Goal: Communication & Community: Share content

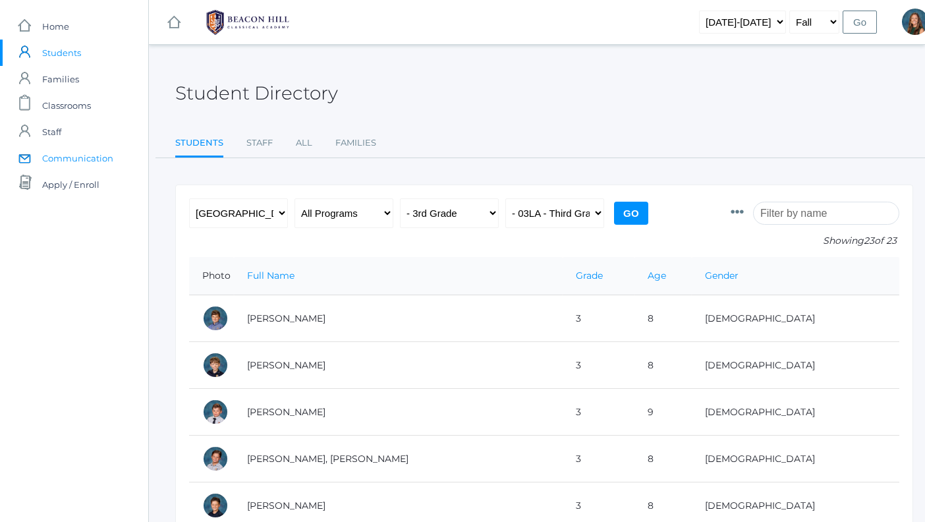
click at [87, 155] on span "Communication" at bounding box center [77, 158] width 71 height 26
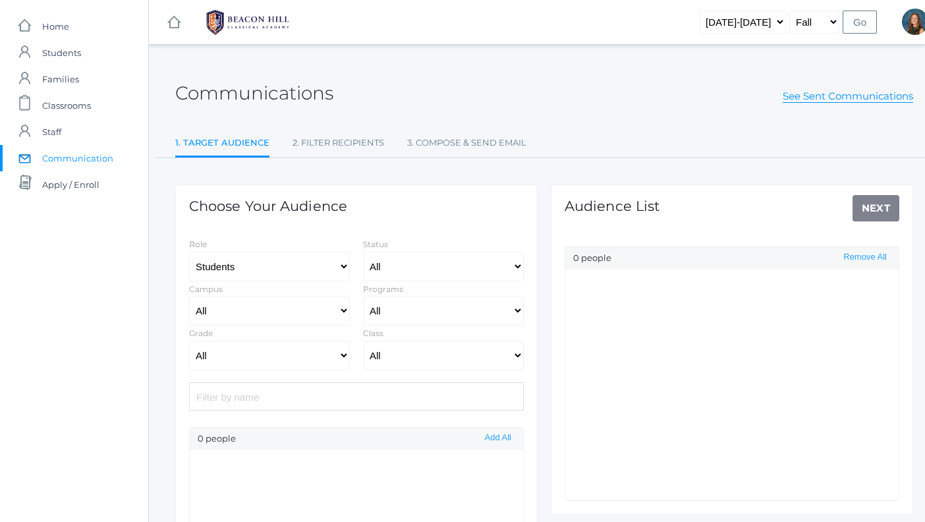
select select "Enrolled"
click at [828, 99] on link "See Sent Communications" at bounding box center [848, 96] width 130 height 13
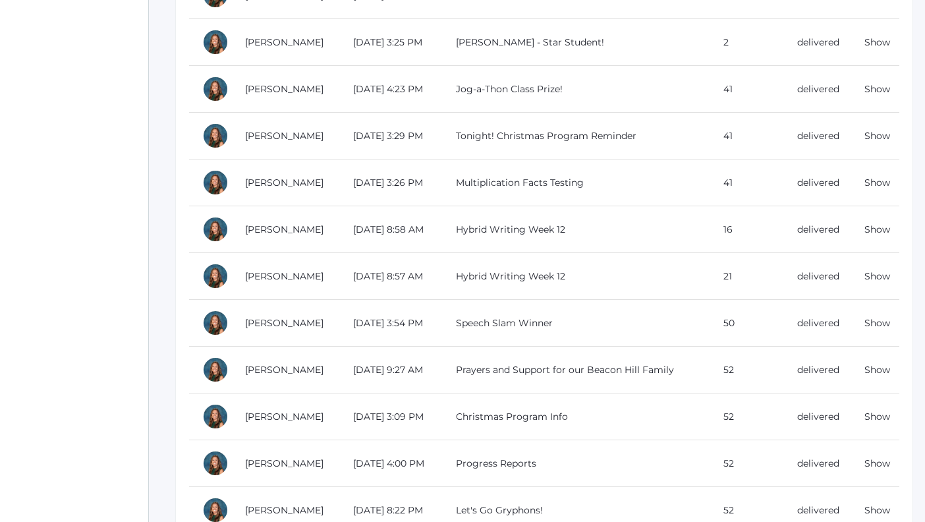
scroll to position [1181, 0]
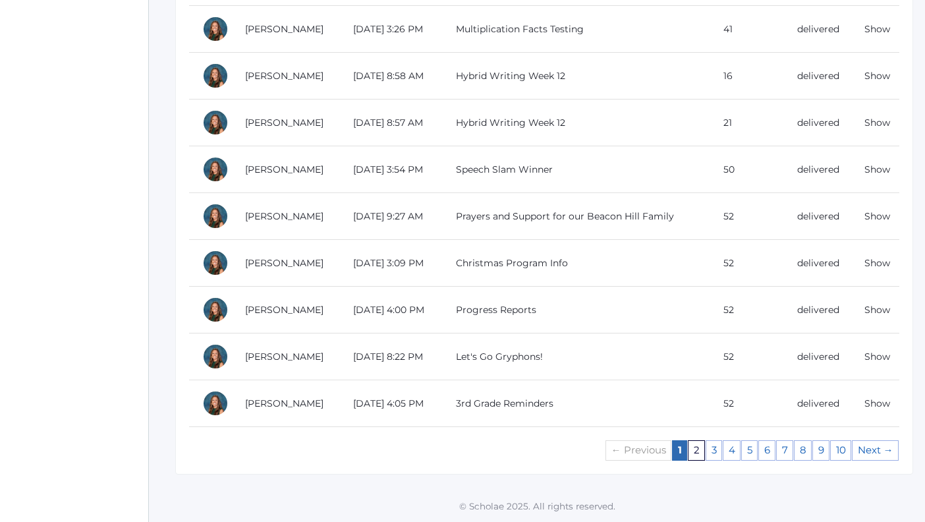
click at [696, 447] on link "2" at bounding box center [696, 450] width 17 height 20
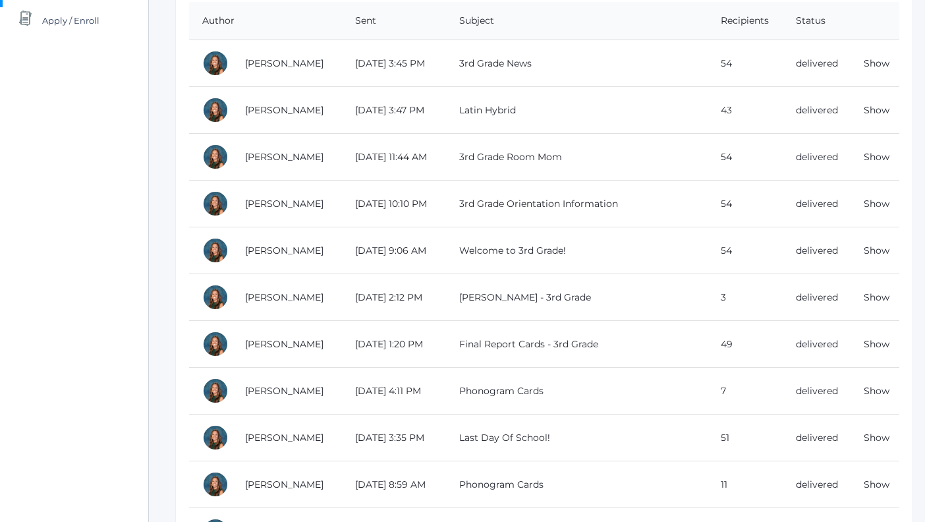
scroll to position [172, 0]
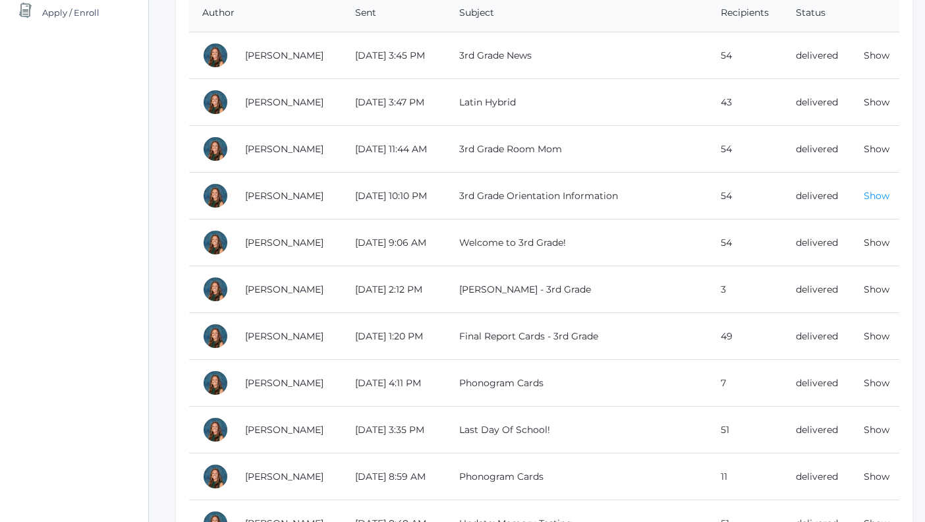
click at [873, 195] on link "Show" at bounding box center [877, 196] width 26 height 12
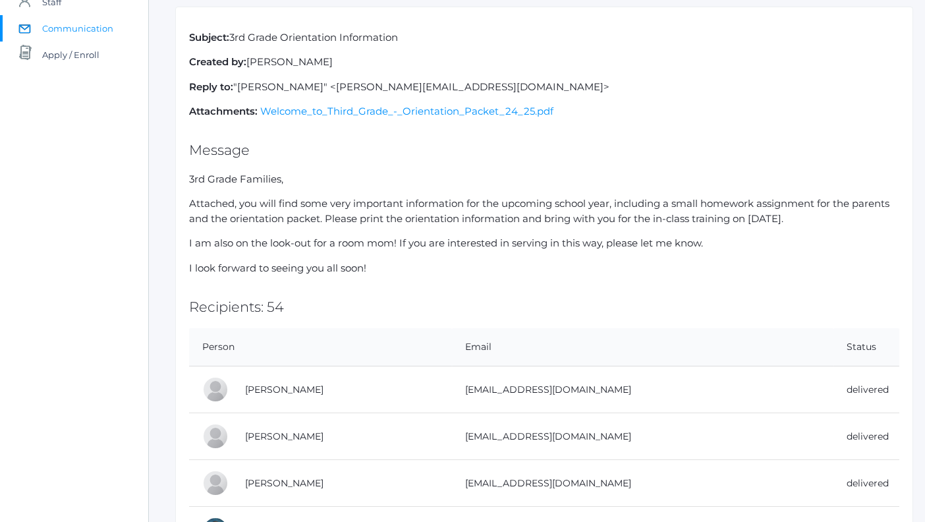
scroll to position [136, 0]
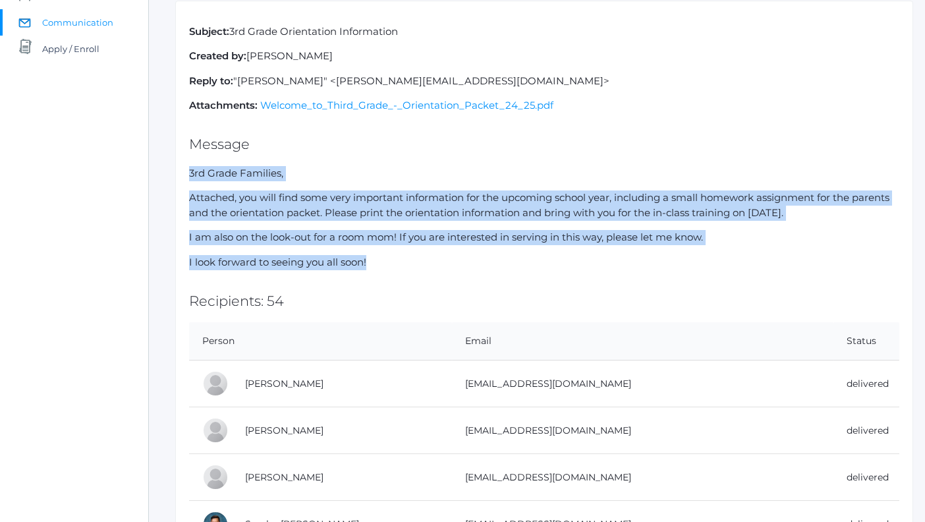
drag, startPoint x: 190, startPoint y: 173, endPoint x: 418, endPoint y: 258, distance: 242.5
copy div "3rd Grade Families, Attached, you will find some very important information for…"
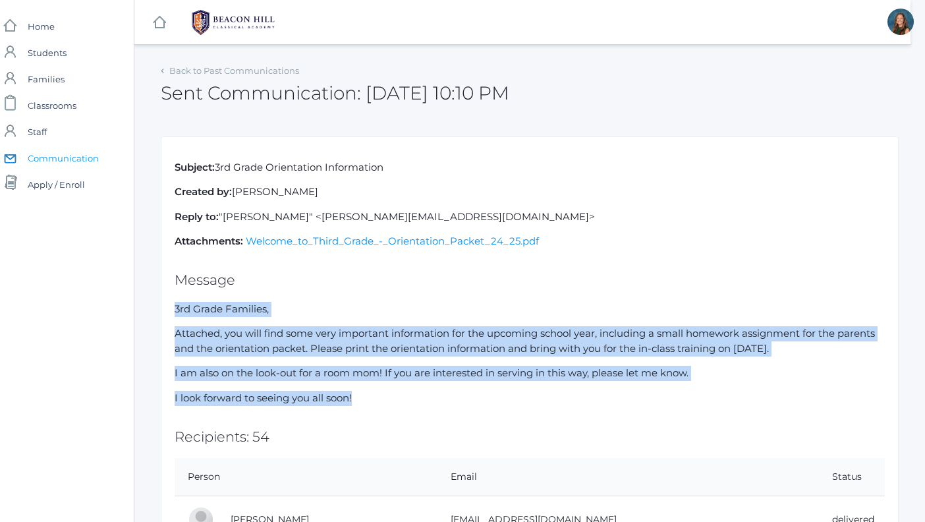
scroll to position [0, 0]
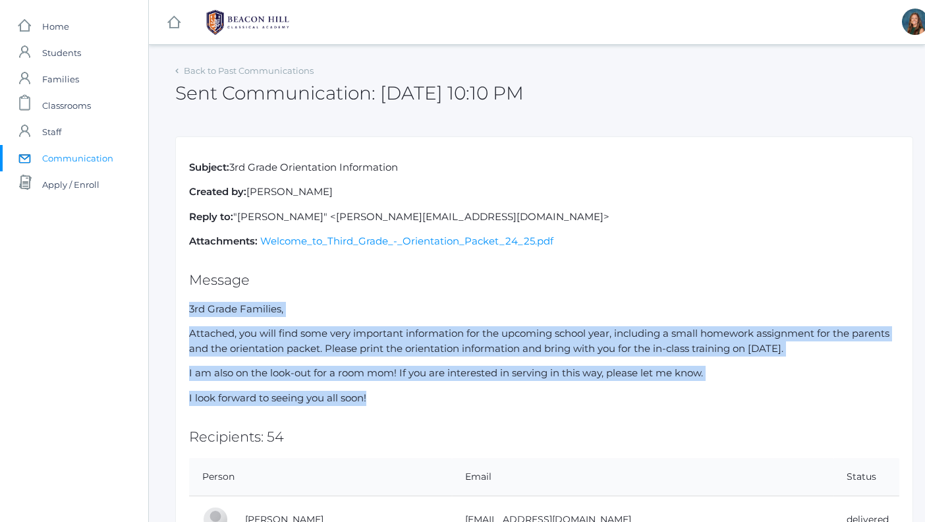
click at [63, 157] on span "Communication" at bounding box center [77, 158] width 71 height 26
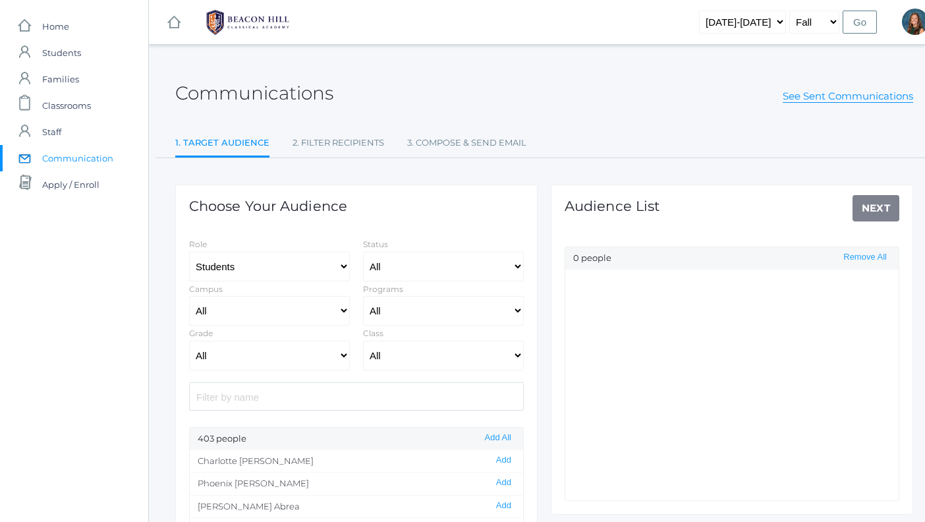
select select "Enrolled"
click at [241, 358] on select "All Grammar - Kindergarten - 1st Grade - 2nd Grade - 3rd Grade - 4th Grade - 5t…" at bounding box center [269, 356] width 161 height 30
select select "3"
click at [396, 351] on select "All 01LA - First Grade Barber 01LA - First Grade Watson 02LA - Second Grade Bal…" at bounding box center [443, 356] width 161 height 30
select select "2078"
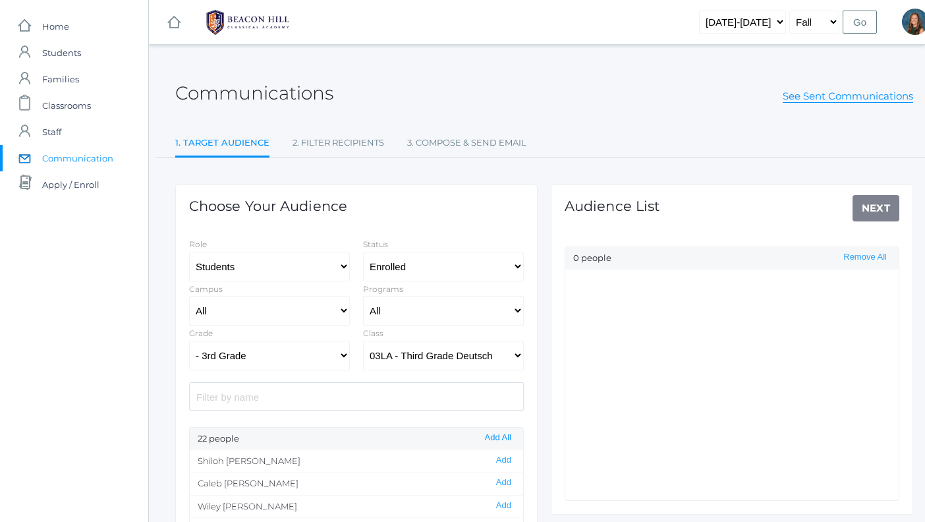
click at [492, 438] on button "Add All" at bounding box center [498, 437] width 34 height 11
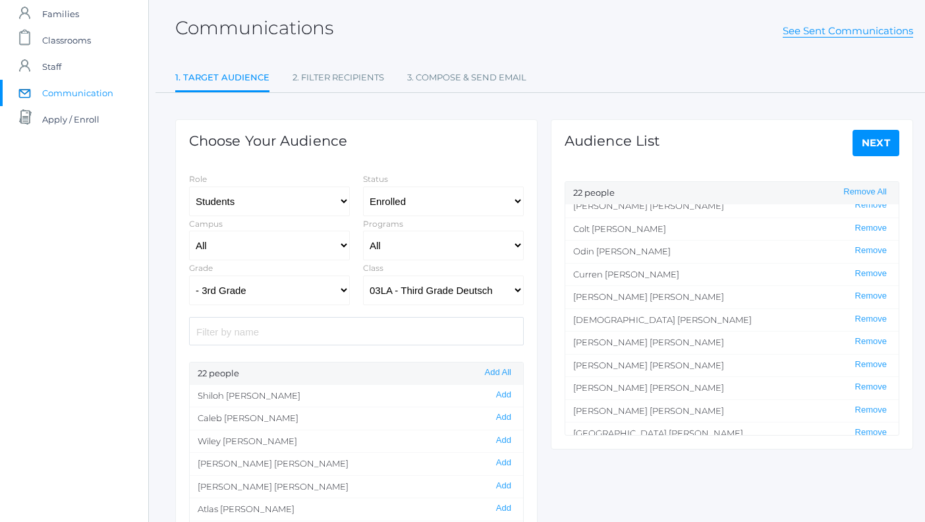
scroll to position [215, 0]
click at [862, 364] on button "Remove" at bounding box center [871, 363] width 40 height 11
click at [862, 249] on button "Remove" at bounding box center [871, 249] width 40 height 11
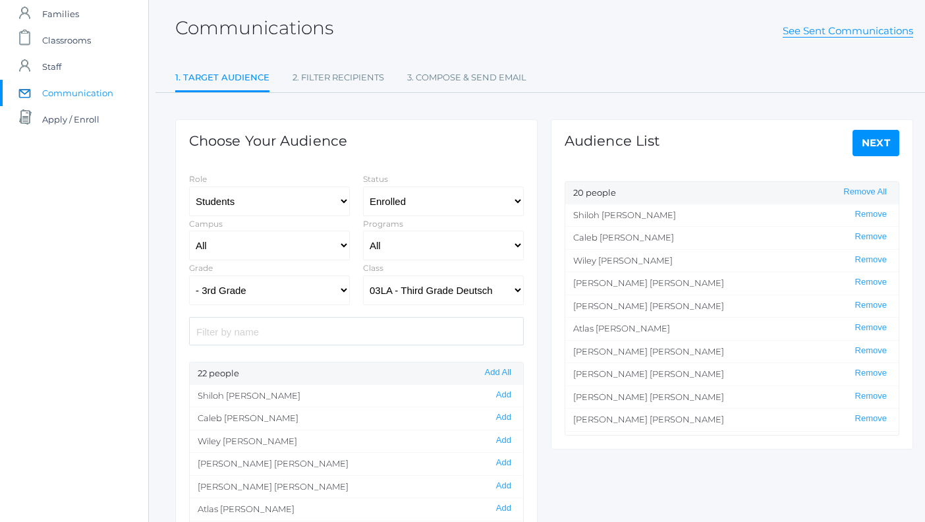
click at [866, 143] on link "Next" at bounding box center [876, 143] width 47 height 26
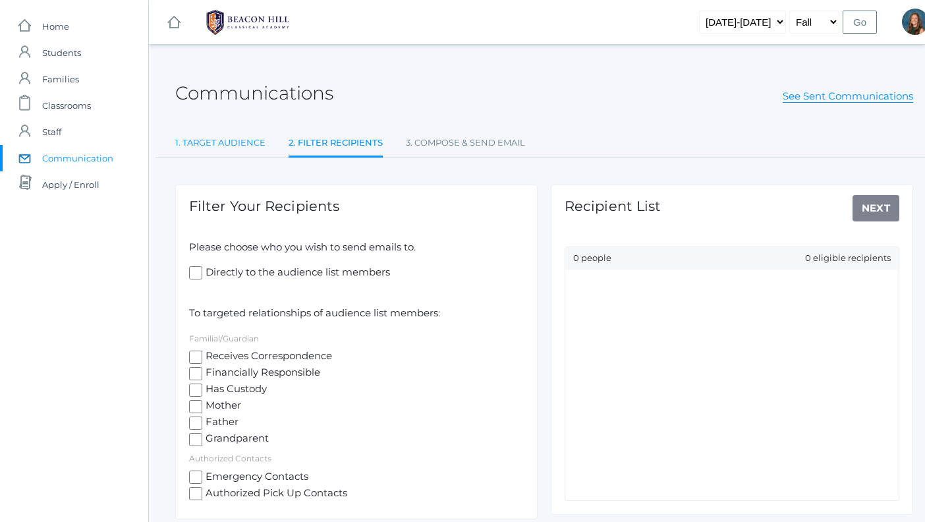
click at [221, 142] on link "1. Target Audience" at bounding box center [220, 143] width 90 height 26
select select "Enrolled"
select select "3"
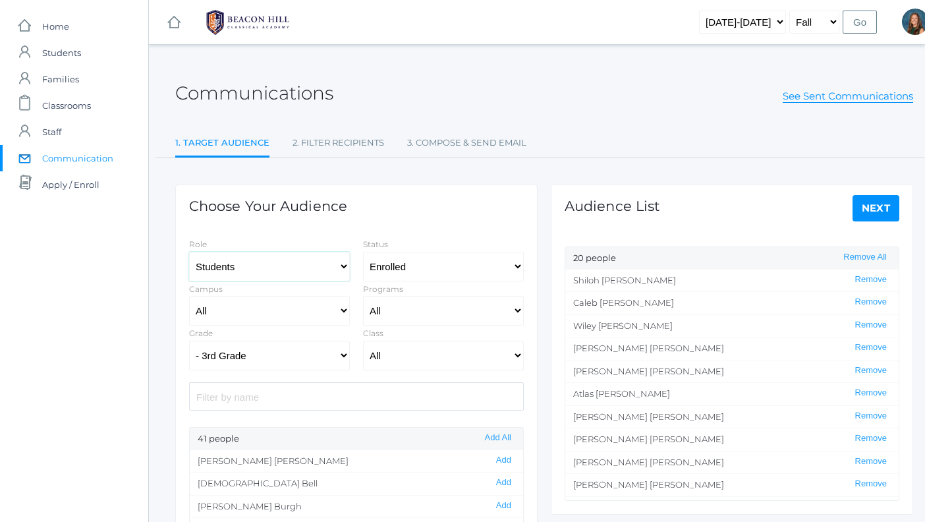
click at [252, 266] on select "Students Staff" at bounding box center [269, 267] width 161 height 30
select select "1"
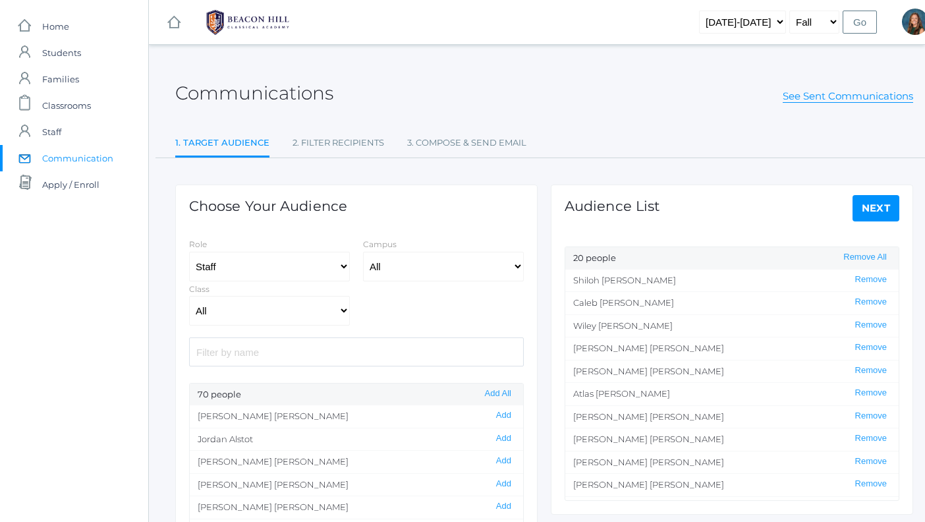
click at [243, 353] on input "search" at bounding box center [356, 351] width 335 height 28
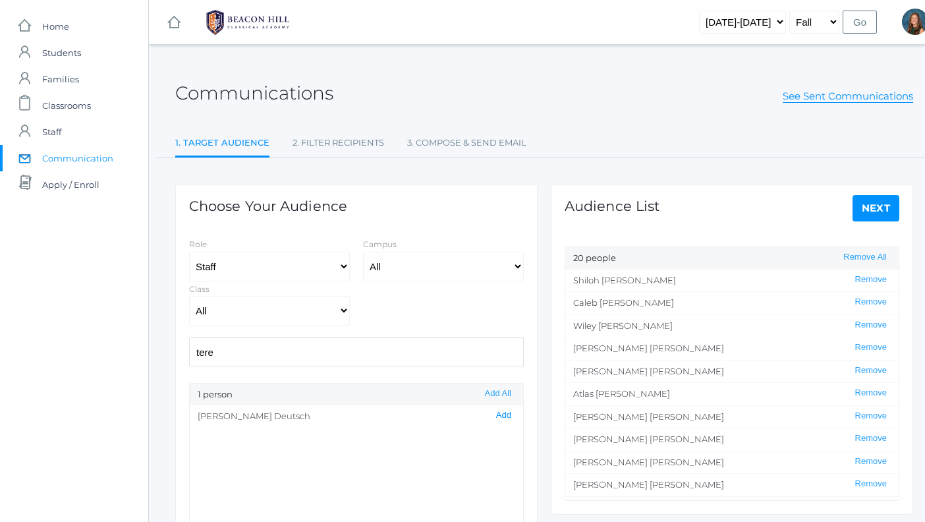
click at [505, 417] on button "Add" at bounding box center [503, 415] width 23 height 11
click at [236, 353] on input "tere" at bounding box center [356, 351] width 335 height 28
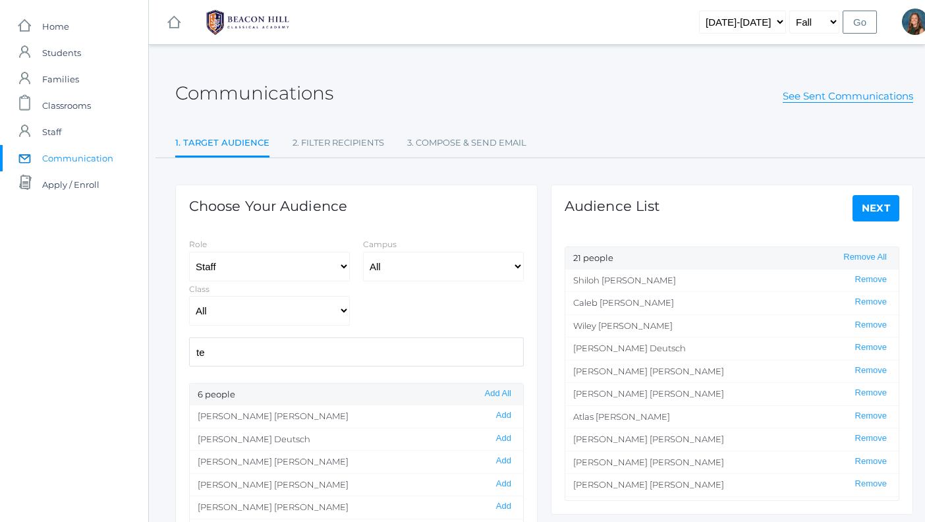
type input "t"
click at [874, 208] on link "Next" at bounding box center [876, 208] width 47 height 26
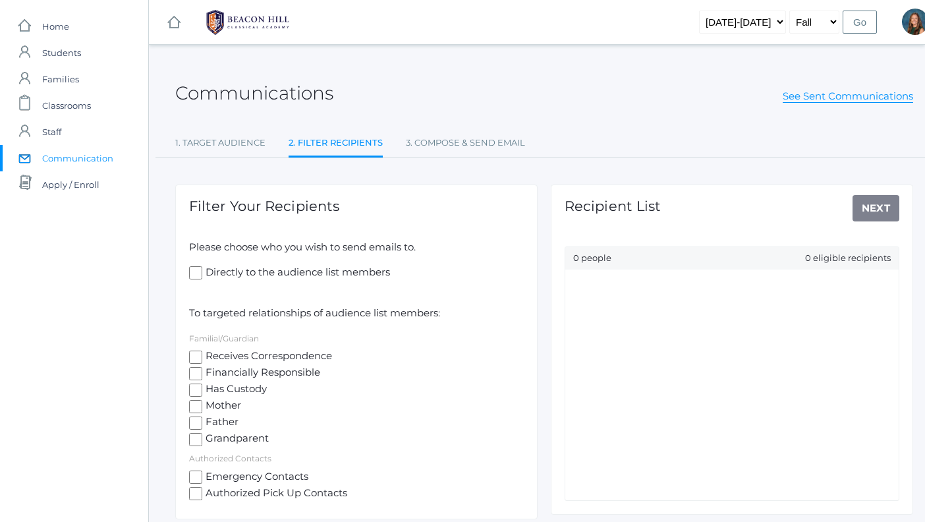
click at [195, 273] on input "Directly to the audience list members" at bounding box center [195, 272] width 13 height 13
checkbox input "true"
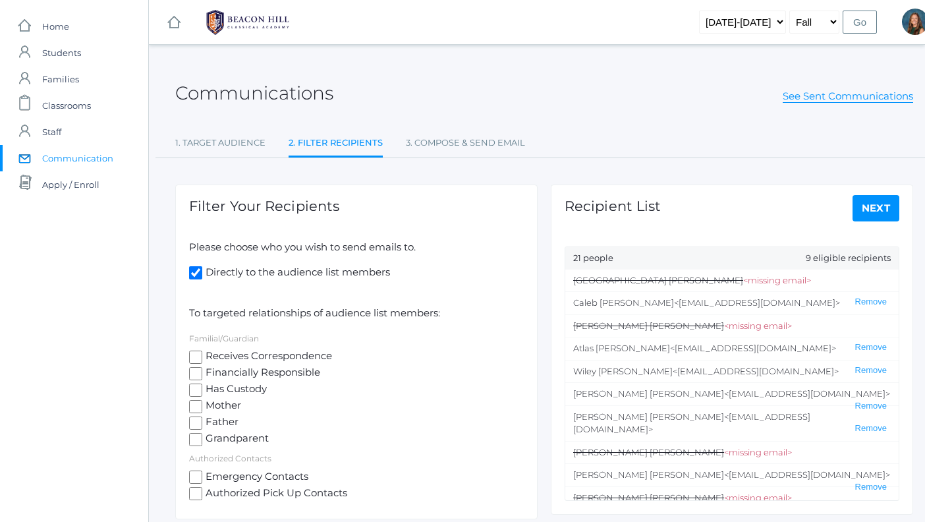
click at [195, 358] on input "Receives Correspondence" at bounding box center [195, 357] width 13 height 13
checkbox input "true"
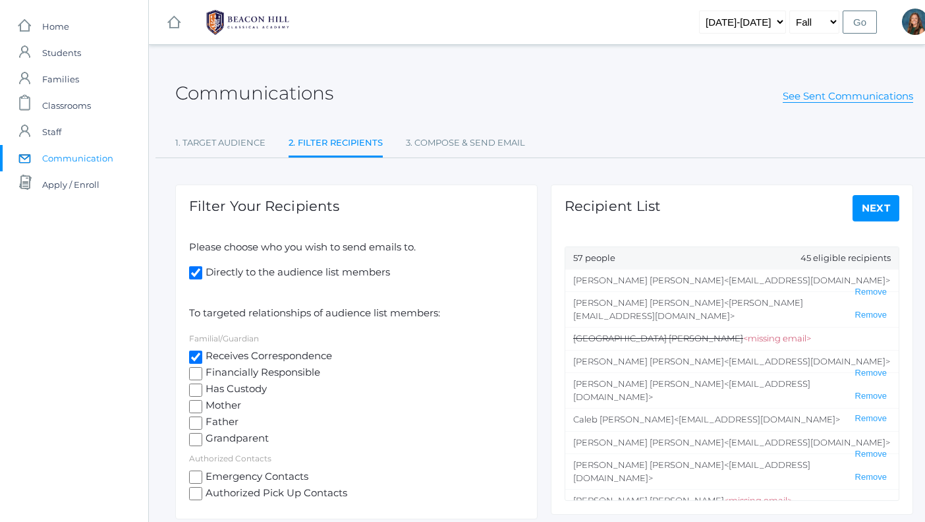
click at [866, 208] on link "Next" at bounding box center [876, 208] width 47 height 26
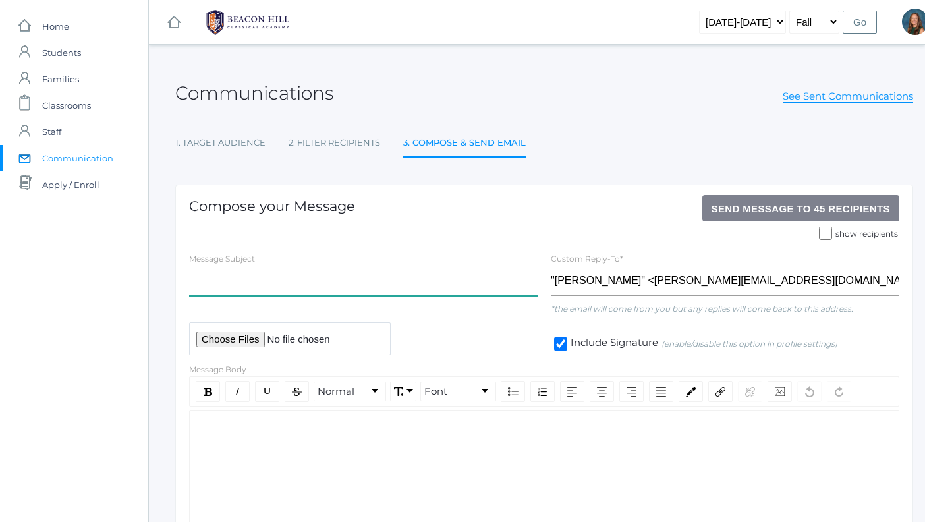
click at [304, 279] on input "text" at bounding box center [363, 281] width 349 height 30
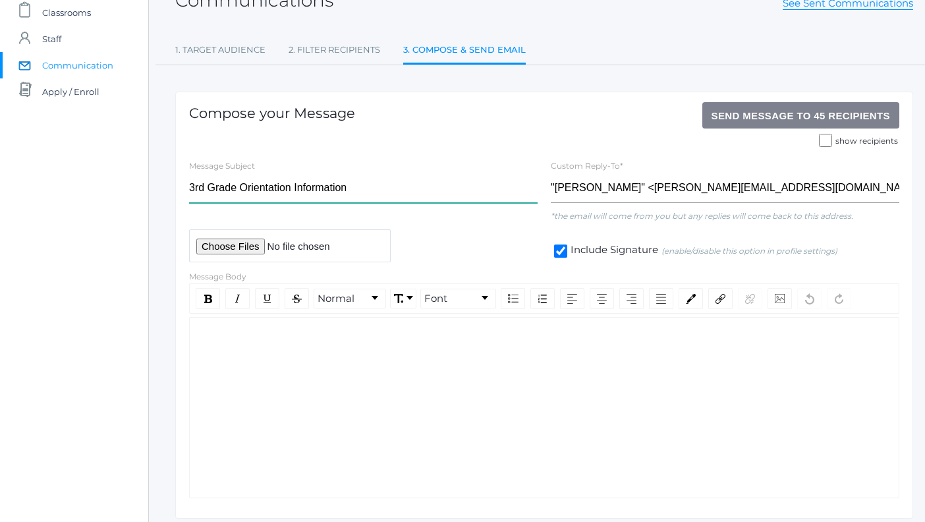
scroll to position [137, 0]
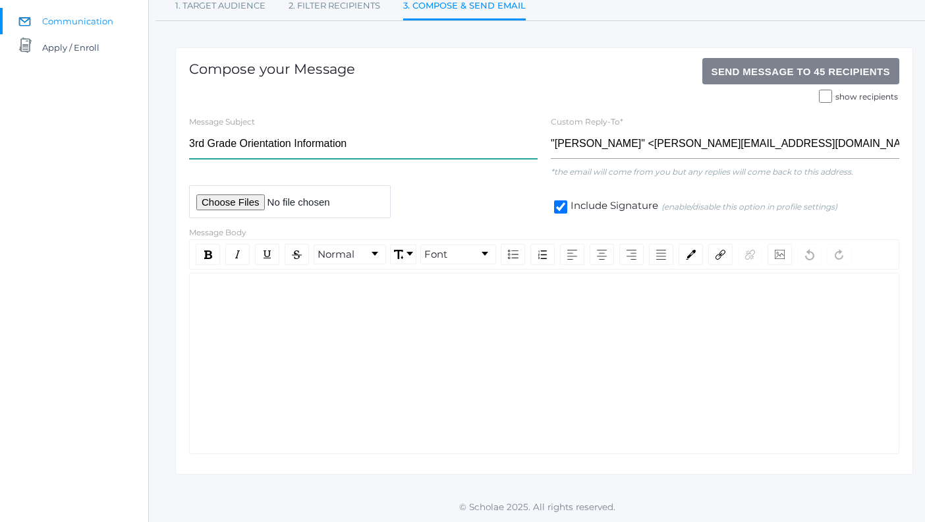
type input "3rd Grade Orientation Information"
click at [244, 308] on div "rdw-wrapper" at bounding box center [544, 363] width 710 height 181
click at [227, 202] on input "file" at bounding box center [290, 201] width 202 height 32
type input "C:\fakepath\3rd Grade Mrs. Deutsch 25:26.pdf"
click at [244, 326] on div "rdw-wrapper" at bounding box center [544, 363] width 710 height 181
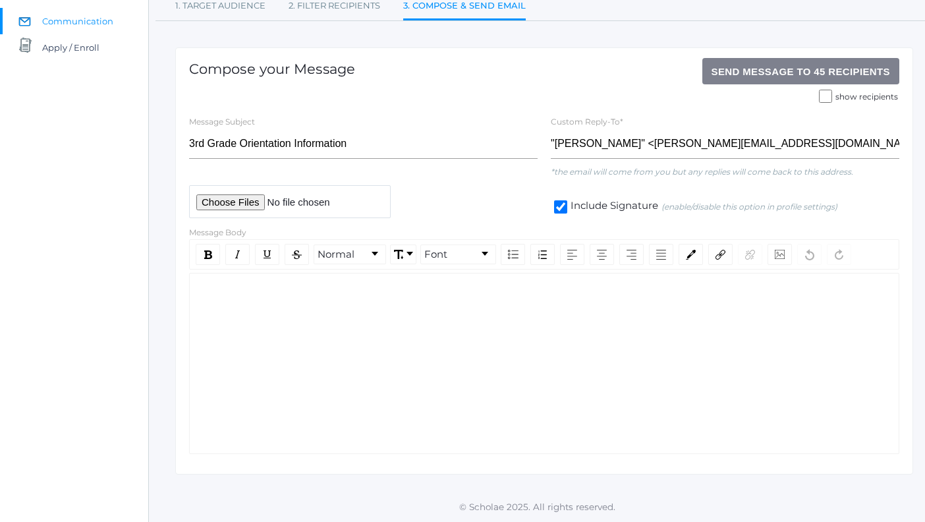
click at [286, 299] on div "rdw-editor" at bounding box center [544, 294] width 689 height 15
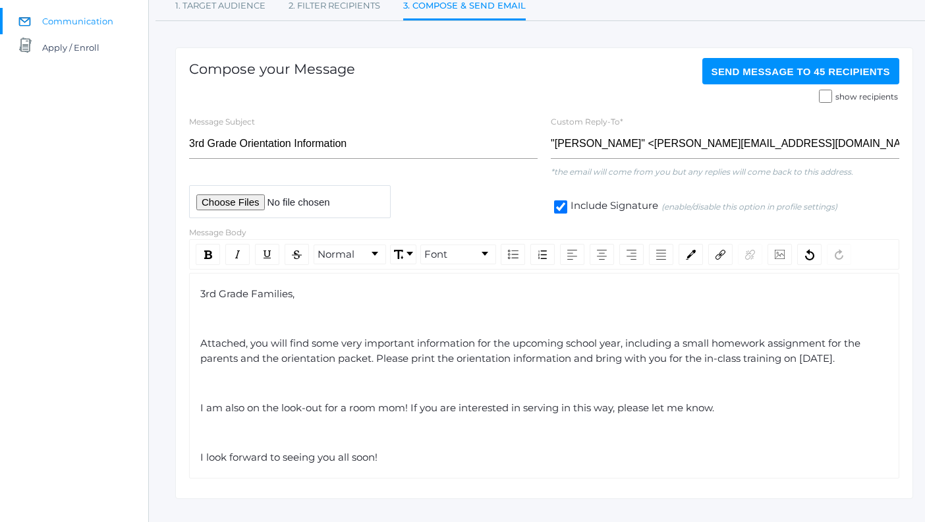
scroll to position [161, 0]
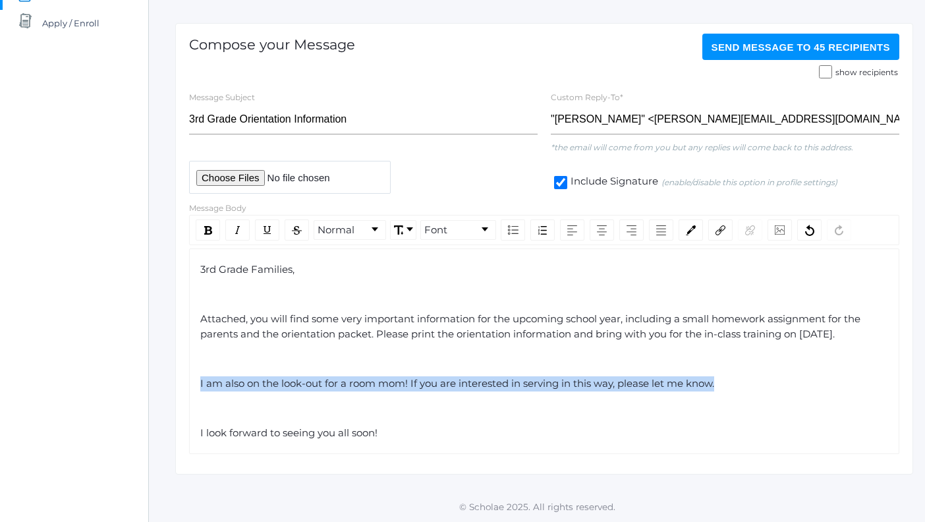
drag, startPoint x: 719, startPoint y: 385, endPoint x: 476, endPoint y: 366, distance: 243.8
click at [476, 366] on div "3rd Grade Families, Attached, you will find some very important information for…" at bounding box center [544, 351] width 689 height 178
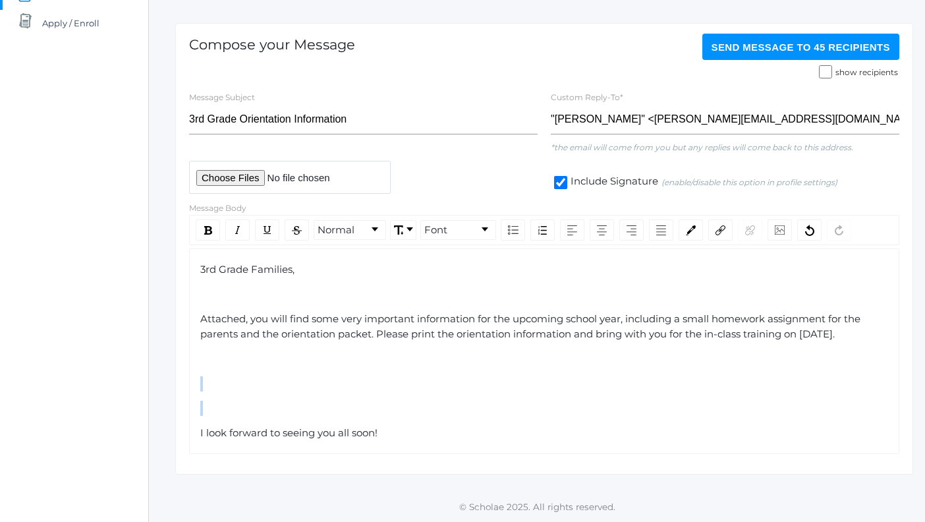
paste div "rdw-editor"
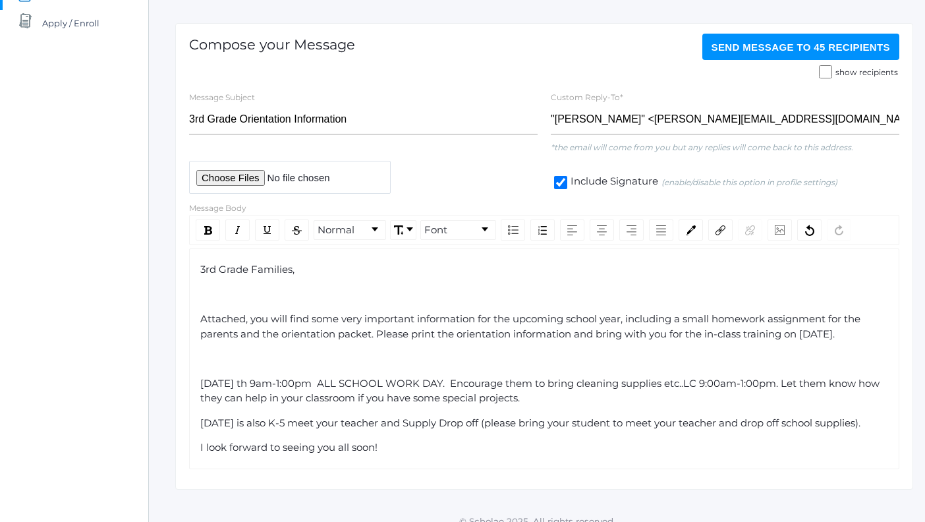
click at [205, 364] on div "rdw-editor" at bounding box center [544, 358] width 689 height 15
click at [378, 332] on span "Attached, you will find some very important information for the upcoming school…" at bounding box center [531, 326] width 663 height 28
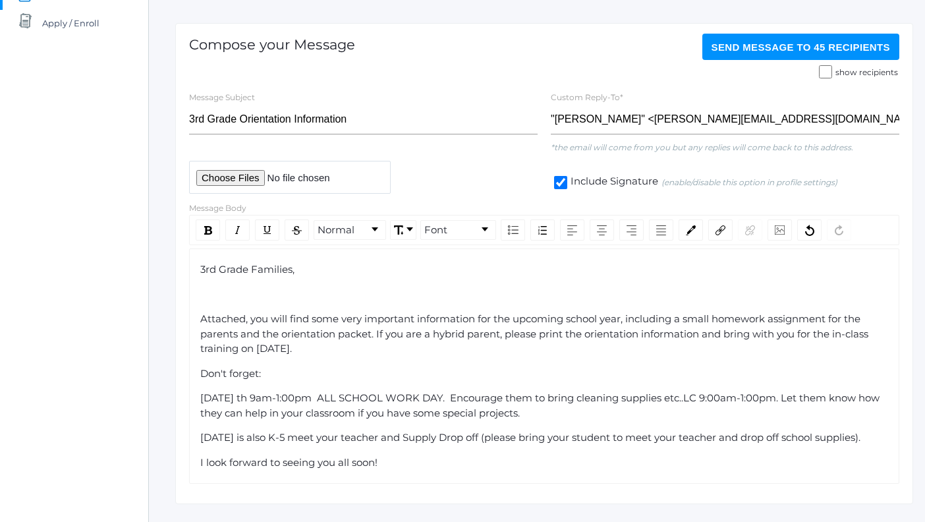
drag, startPoint x: 378, startPoint y: 333, endPoint x: 320, endPoint y: 353, distance: 61.1
click at [320, 353] on span "Attached, you will find some very important information for the upcoming school…" at bounding box center [535, 333] width 671 height 42
click at [211, 230] on img "rdw-inline-control" at bounding box center [208, 230] width 8 height 9
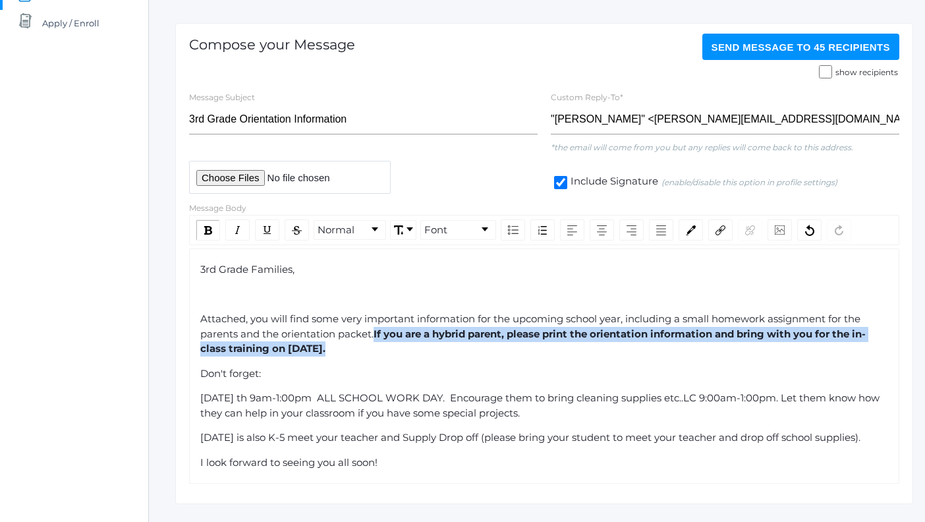
click at [310, 445] on div "Saturday, August 23rd is also K-5 meet your teacher and Supply Drop off (please…" at bounding box center [544, 437] width 689 height 15
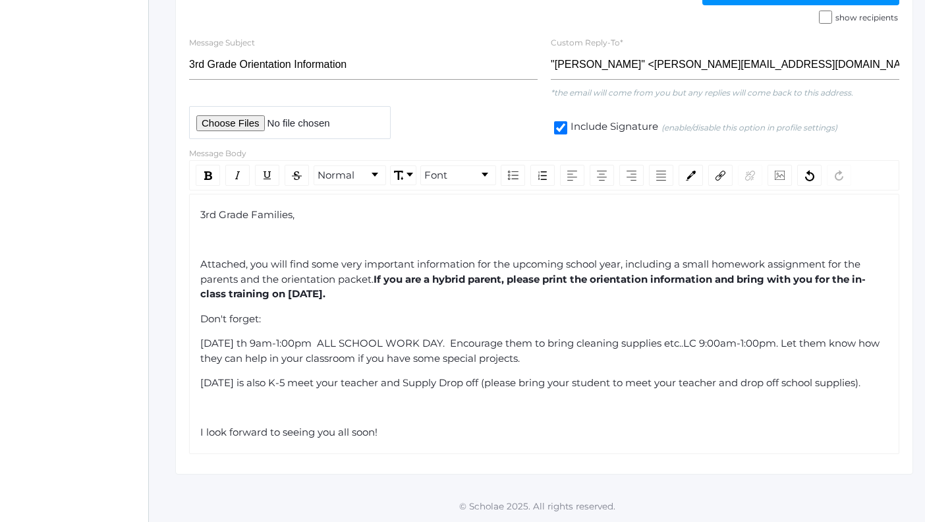
scroll to position [246, 0]
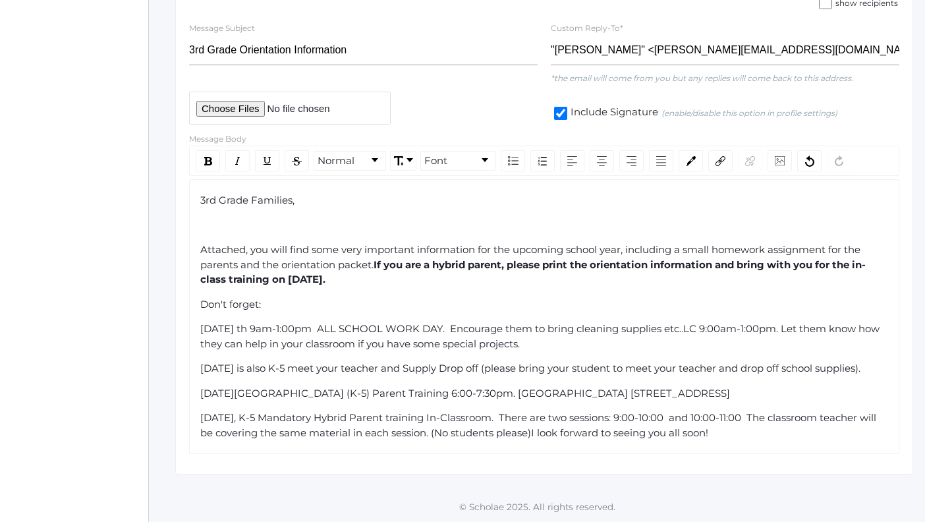
click at [266, 297] on div "Don't forget:" at bounding box center [544, 304] width 689 height 15
click at [619, 322] on span "Saturday, August 23rd th 9am-1:00pm ALL SCHOOL WORK DAY. Encourage them to brin…" at bounding box center [541, 336] width 682 height 28
click at [706, 322] on span "Saturday, August 23rd th 9am-1:00pm ALL SCHOOL WORK DAY. Please bring cleaning …" at bounding box center [544, 336] width 689 height 28
click at [584, 322] on span "Saturday, August 23rd th 9am-1:00pm ALL SCHOOL WORK DAY. Please bring cleaning …" at bounding box center [545, 336] width 690 height 28
click at [692, 322] on span "Saturday, August 23rd th 9am-1:00pm ALL SCHOOL WORK DAY. Please bring any clean…" at bounding box center [543, 336] width 686 height 28
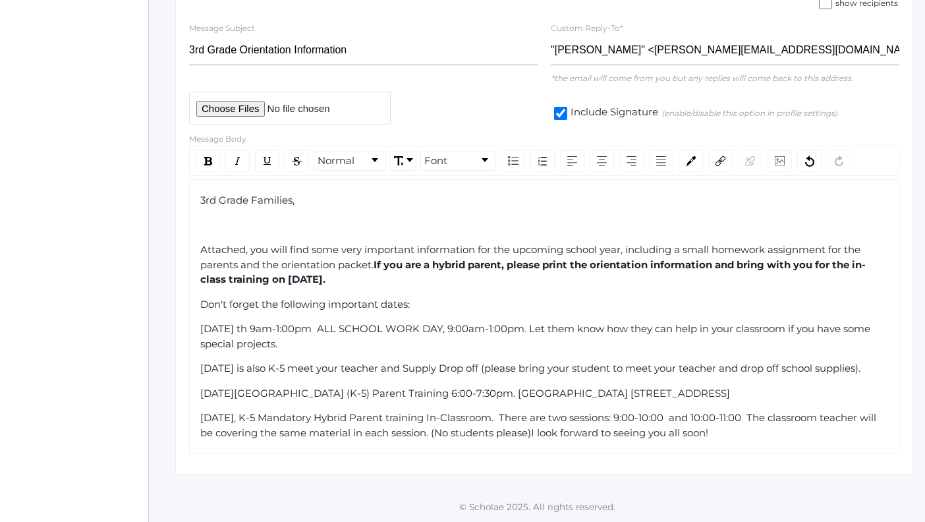
drag, startPoint x: 602, startPoint y: 314, endPoint x: 608, endPoint y: 322, distance: 9.9
click at [608, 322] on div "Saturday, August 23rd th 9am-1:00pm ALL SCHOOL WORK DAY, 9:00am-1:00pm. Let the…" at bounding box center [544, 337] width 689 height 30
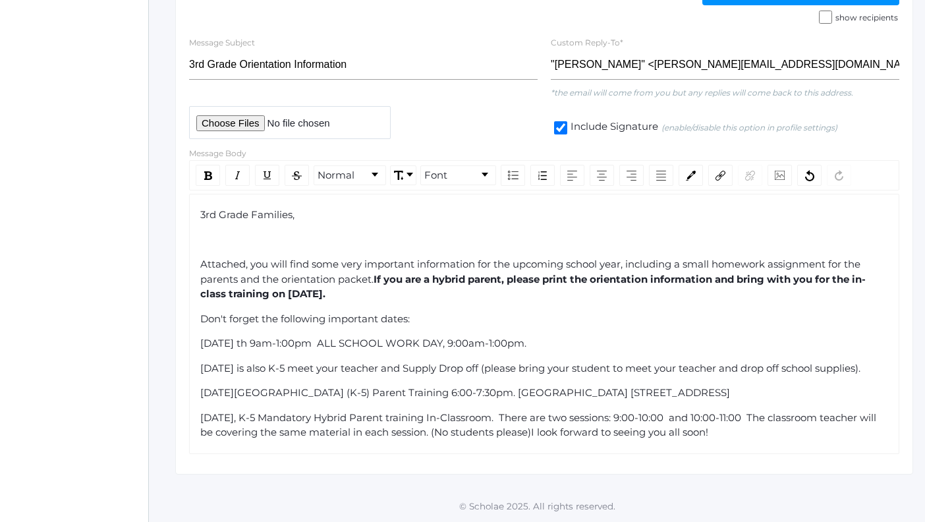
scroll to position [231, 0]
click at [319, 337] on span "Saturday, August 23rd th 9am-1:00pm ALL SCHOOL WORK DAY, 9:00am-1:00pm." at bounding box center [363, 343] width 326 height 13
click at [592, 336] on div "Saturday, August 23rd 9am-1:00pm ALL SCHOOL WORK DAY, 9:00am-1:00pm." at bounding box center [544, 343] width 689 height 15
drag, startPoint x: 282, startPoint y: 369, endPoint x: 254, endPoint y: 358, distance: 30.5
click at [254, 361] on div "Saturday, August 23rd is also K-5 meet your teacher and Supply Drop off (please…" at bounding box center [544, 368] width 689 height 15
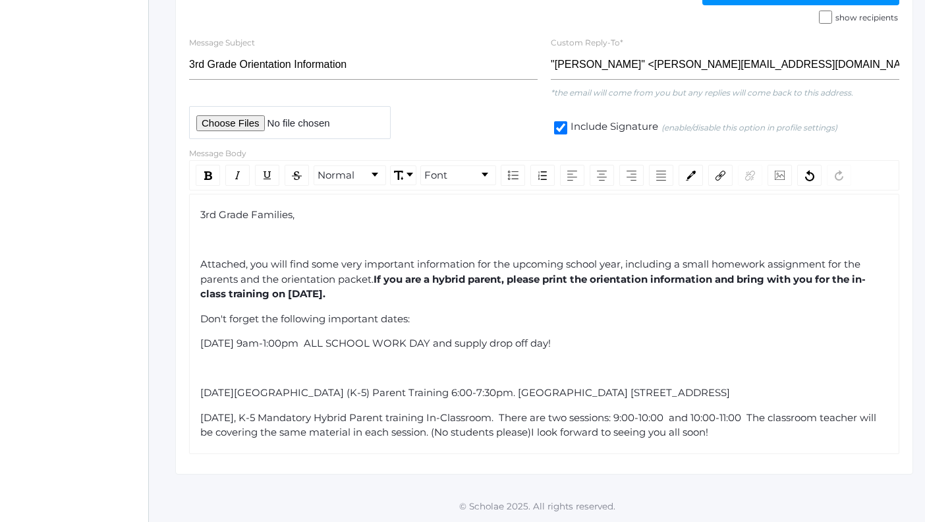
scroll to position [191, 0]
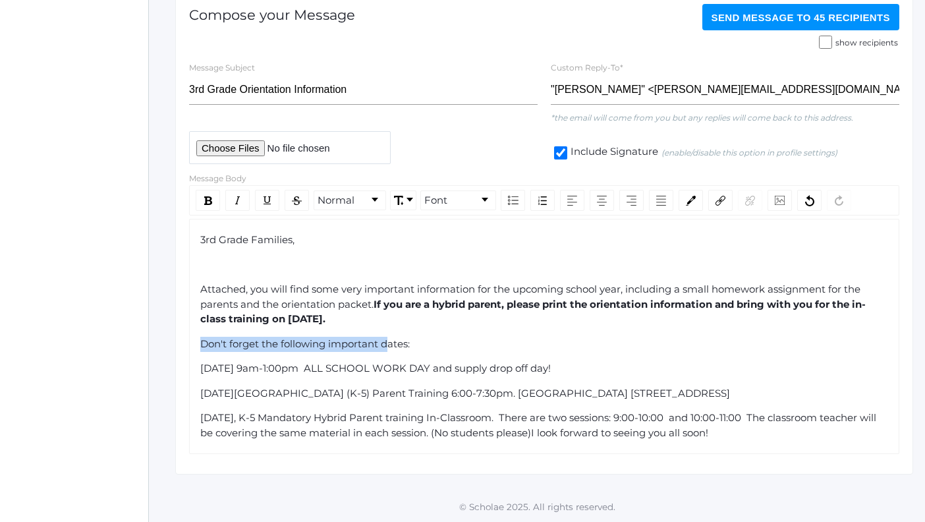
drag, startPoint x: 201, startPoint y: 341, endPoint x: 392, endPoint y: 351, distance: 191.3
click at [392, 351] on div "Don't forget the following important dates:" at bounding box center [544, 344] width 689 height 15
drag, startPoint x: 412, startPoint y: 345, endPoint x: 203, endPoint y: 347, distance: 209.5
click at [203, 347] on div "Don't forget the following important dates:" at bounding box center [544, 344] width 689 height 15
drag, startPoint x: 202, startPoint y: 341, endPoint x: 447, endPoint y: 345, distance: 245.8
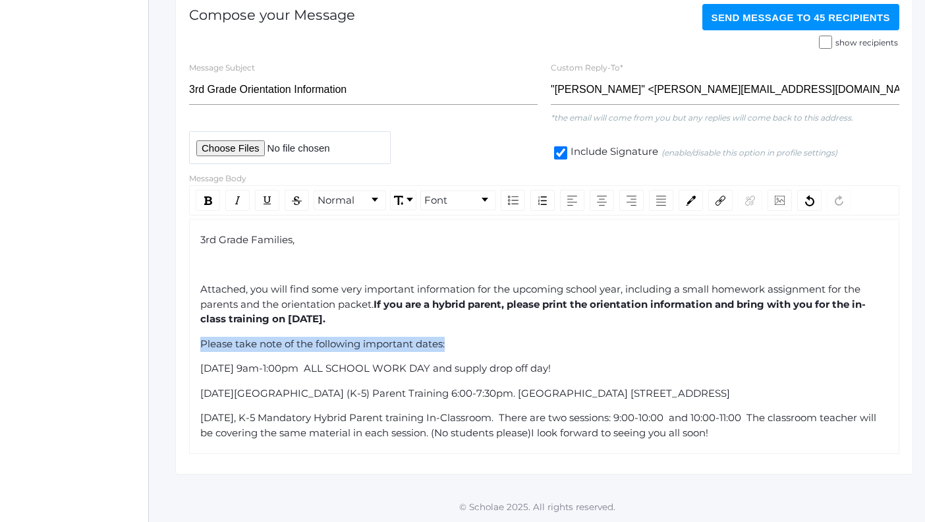
click at [447, 345] on div "Please take note of the following important dates:" at bounding box center [544, 344] width 689 height 15
click at [210, 198] on img "rdw-inline-control" at bounding box center [208, 200] width 8 height 9
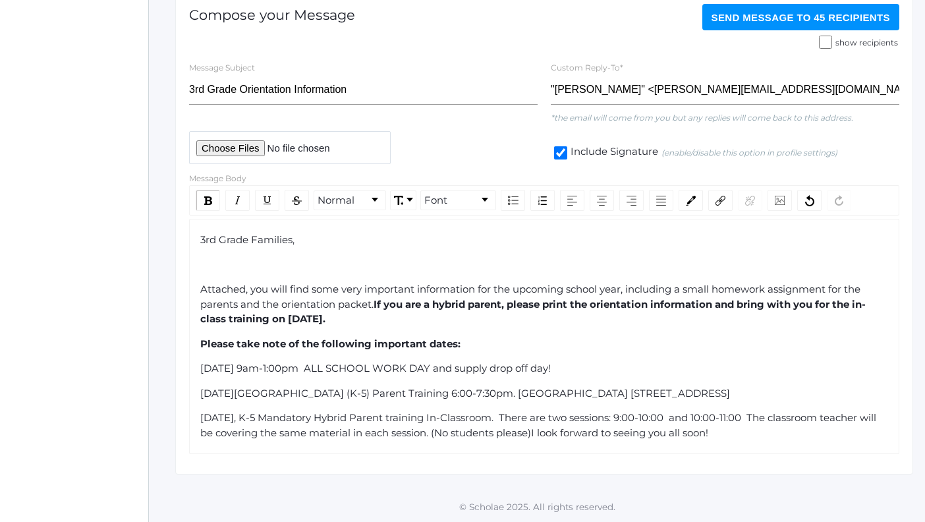
click at [200, 270] on div "rdw-editor" at bounding box center [544, 265] width 689 height 15
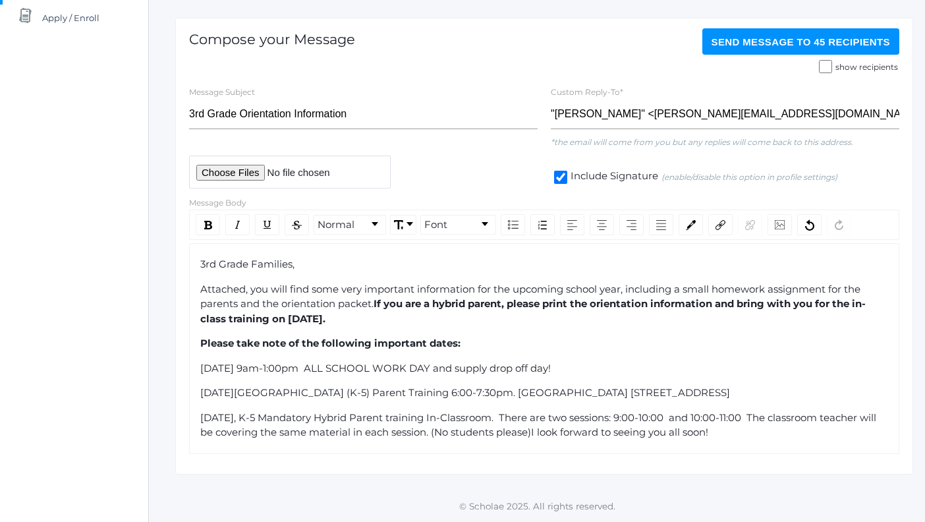
scroll to position [167, 0]
click at [592, 432] on span "Tues., August 26, K-5 Mandatory Hybrid Parent training In-Classroom. There are …" at bounding box center [539, 425] width 679 height 28
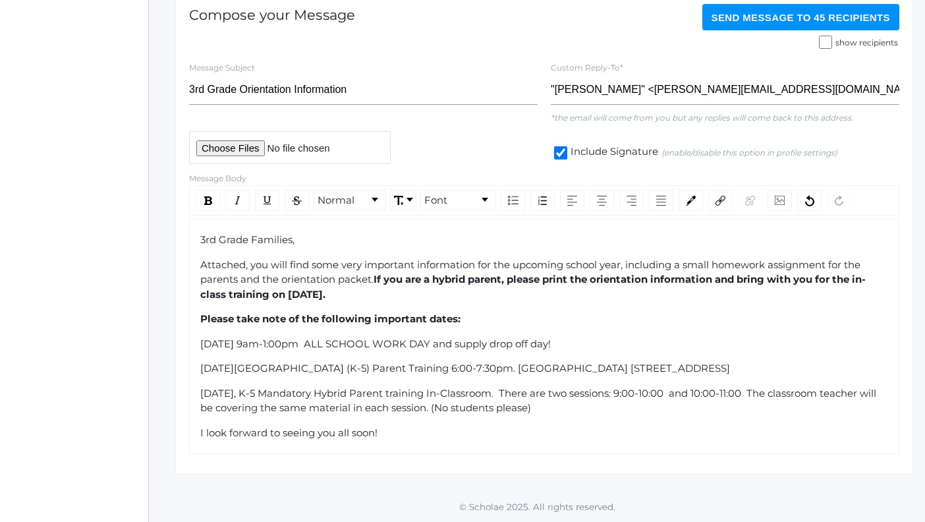
click at [756, 20] on span "Send Message to 45 recipients" at bounding box center [801, 17] width 179 height 11
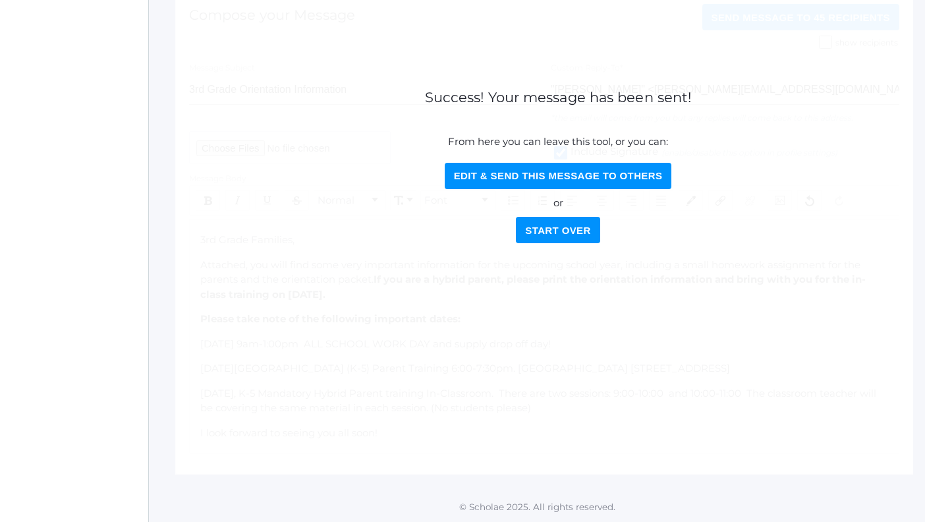
click at [550, 177] on button "Edit & Send this Message to Others" at bounding box center [558, 176] width 227 height 26
select select "Enrolled"
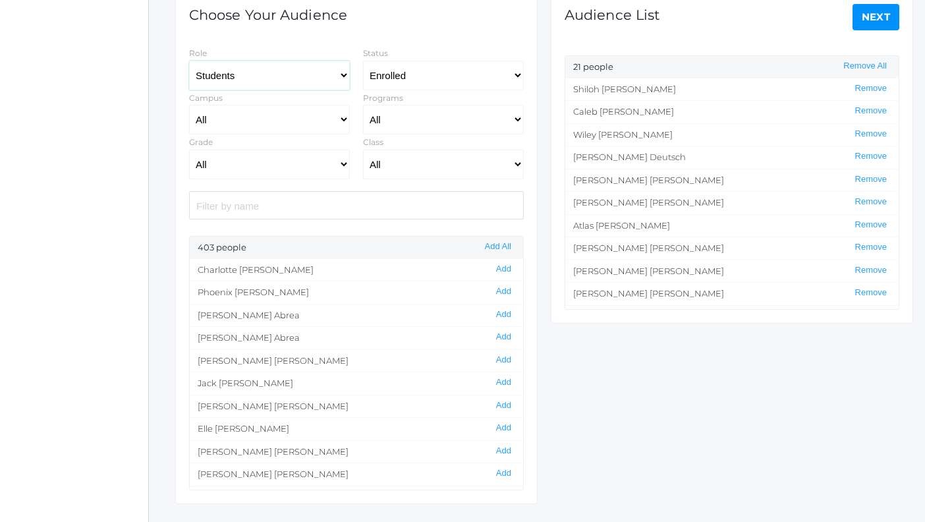
click at [229, 75] on select "Students Staff" at bounding box center [269, 76] width 161 height 30
select select "1"
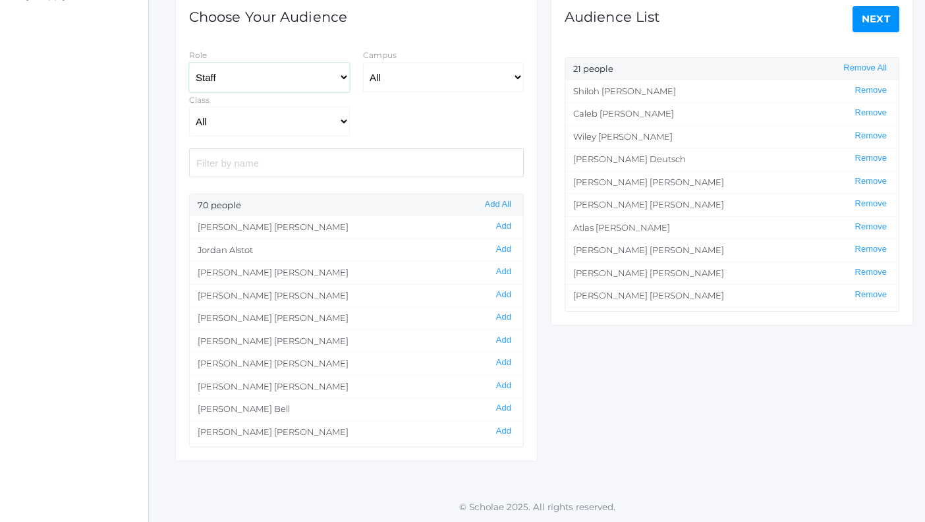
scroll to position [189, 0]
click at [225, 163] on input "search" at bounding box center [356, 162] width 335 height 28
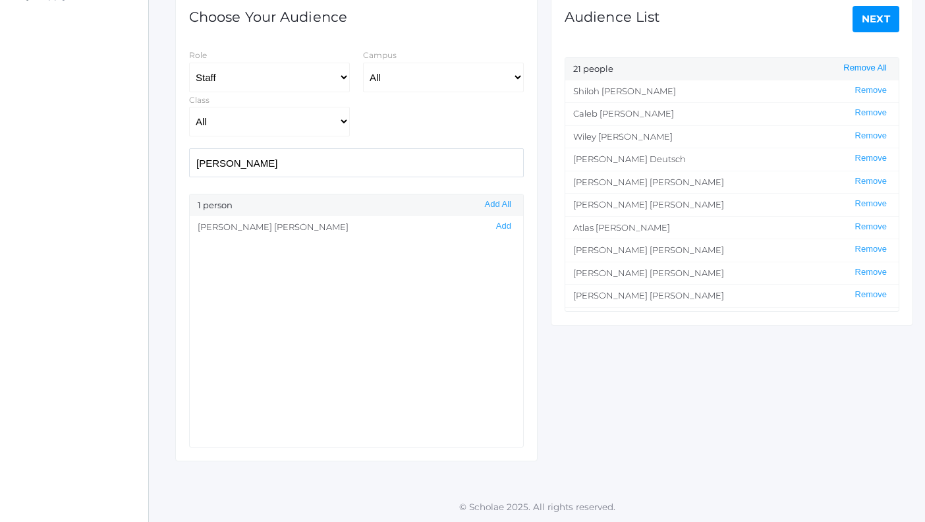
type input "lori"
click at [874, 67] on button "Remove All" at bounding box center [864, 68] width 51 height 11
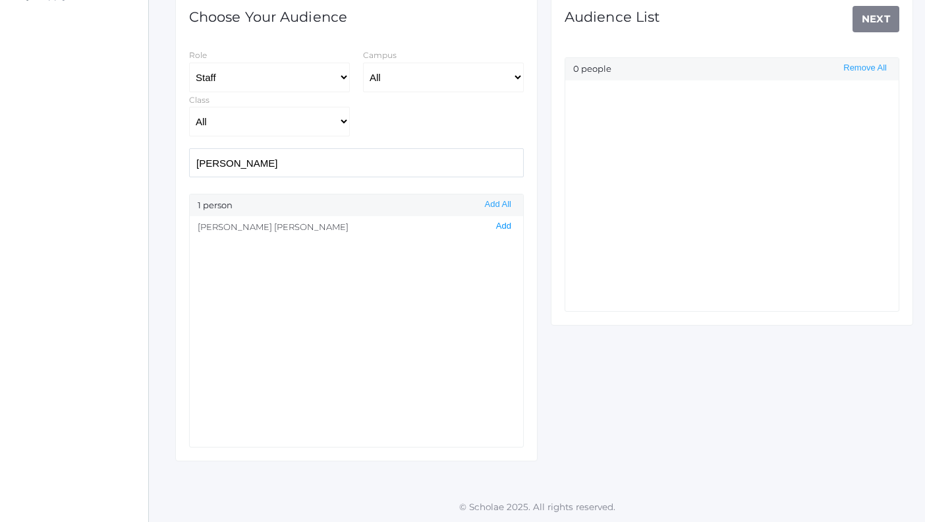
click at [503, 221] on button "Add" at bounding box center [503, 226] width 23 height 11
click at [872, 21] on link "Next" at bounding box center [876, 19] width 47 height 26
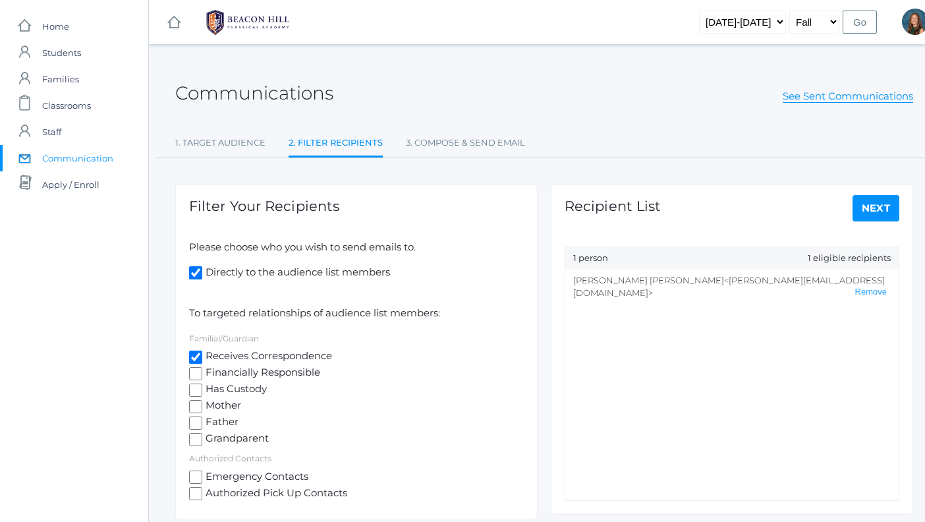
click at [877, 210] on link "Next" at bounding box center [876, 208] width 47 height 26
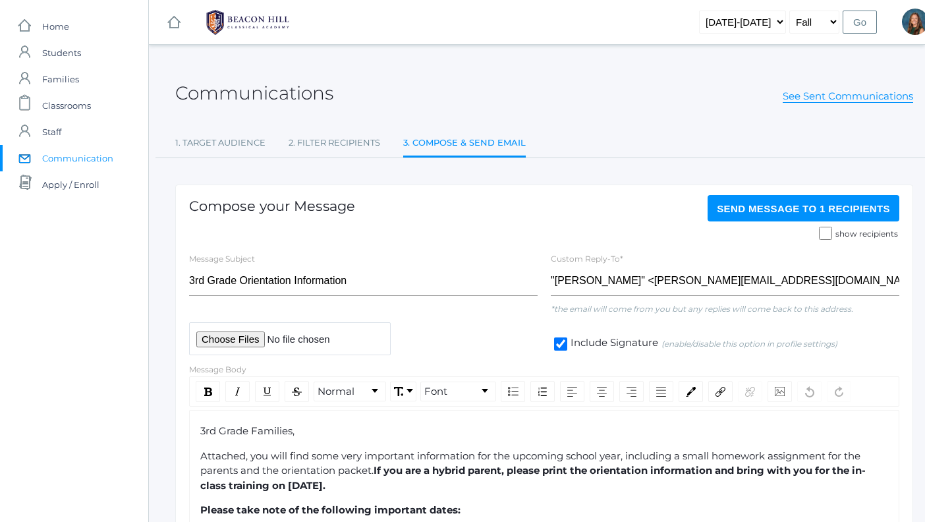
click at [855, 208] on span "Send Message to 1 recipients" at bounding box center [803, 208] width 173 height 11
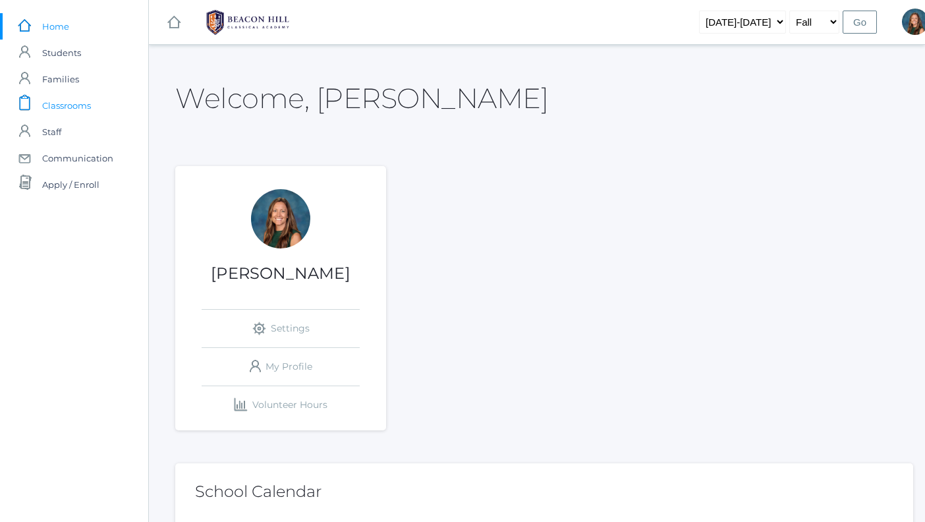
click at [82, 107] on span "Classrooms" at bounding box center [66, 105] width 49 height 26
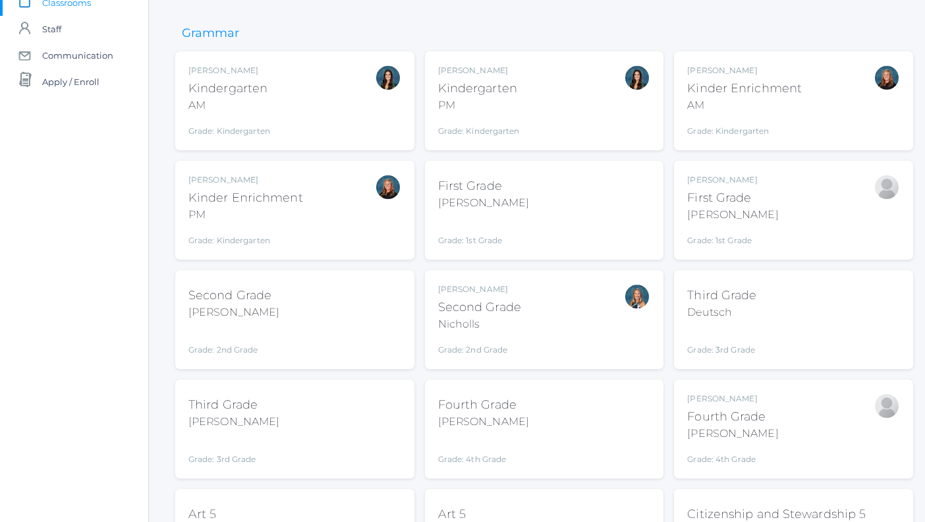
scroll to position [104, 0]
click at [709, 308] on div "Deutsch" at bounding box center [721, 311] width 69 height 16
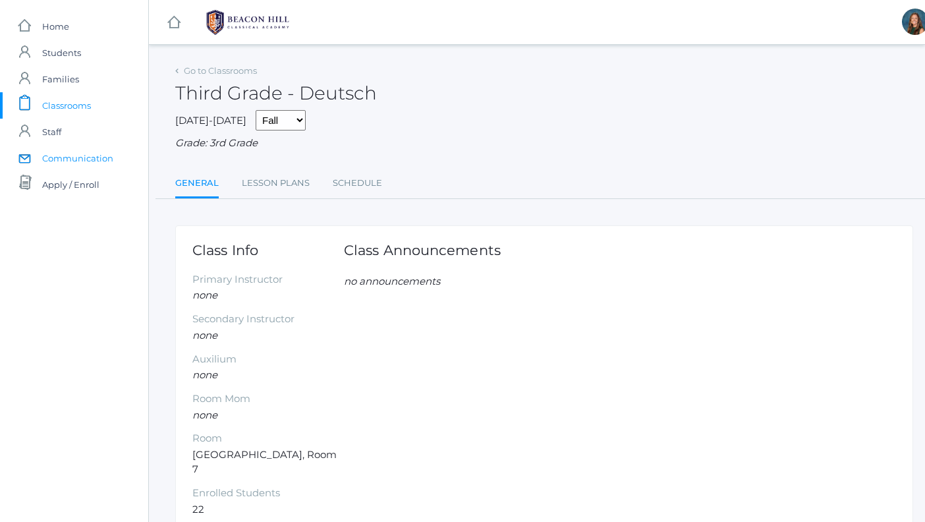
click at [72, 161] on span "Communication" at bounding box center [77, 158] width 71 height 26
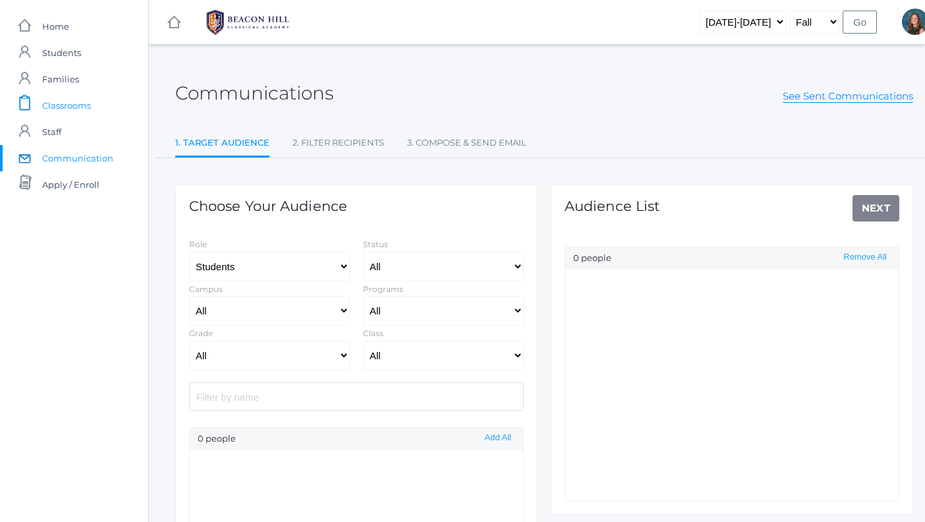
select select "Enrolled"
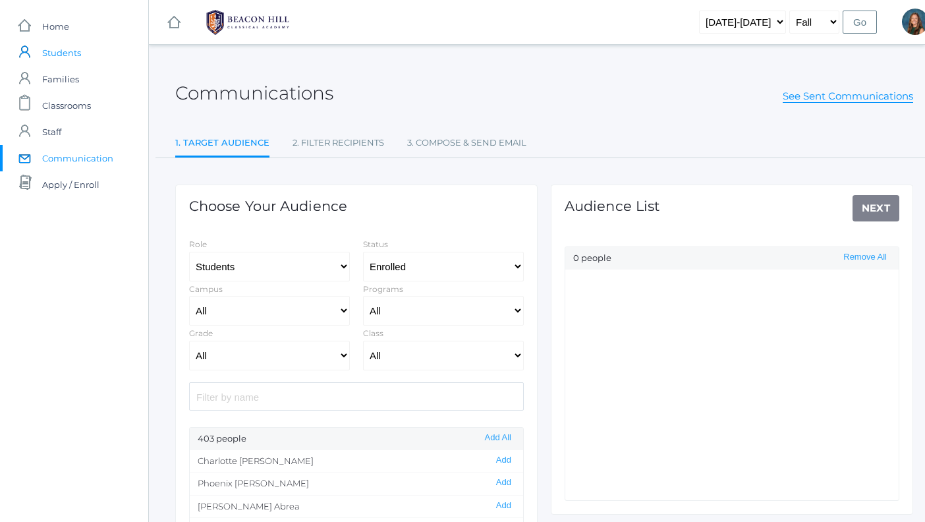
click at [57, 53] on span "Students" at bounding box center [61, 53] width 39 height 26
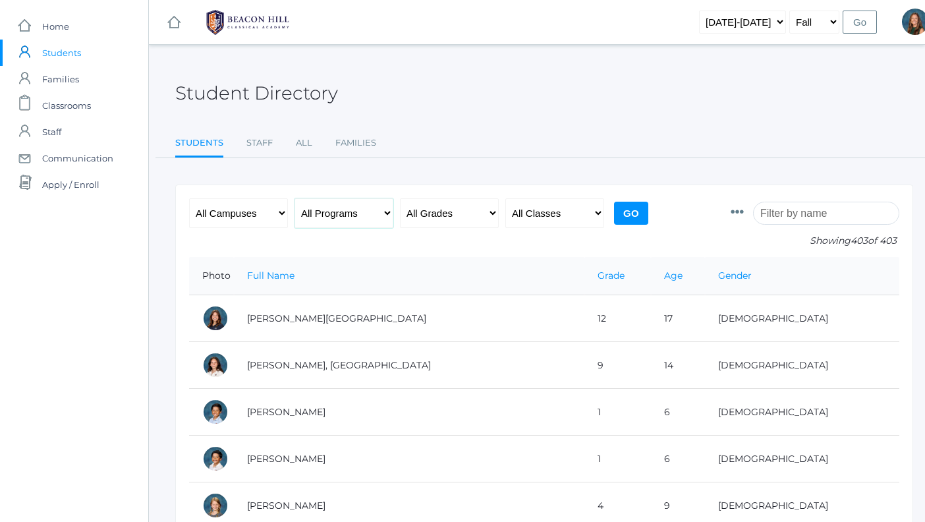
click at [325, 213] on select "All Programs Full-Time Collaborative Four-Day Affiliate" at bounding box center [344, 213] width 99 height 30
click at [541, 208] on select "All Classes Grammar - *KIND - Kindergarten AM - *KIND - Kindergarten PM - *KNDC…" at bounding box center [554, 213] width 99 height 30
select select "2078"
click at [635, 213] on input "Go" at bounding box center [631, 213] width 34 height 23
